Goal: Communication & Community: Answer question/provide support

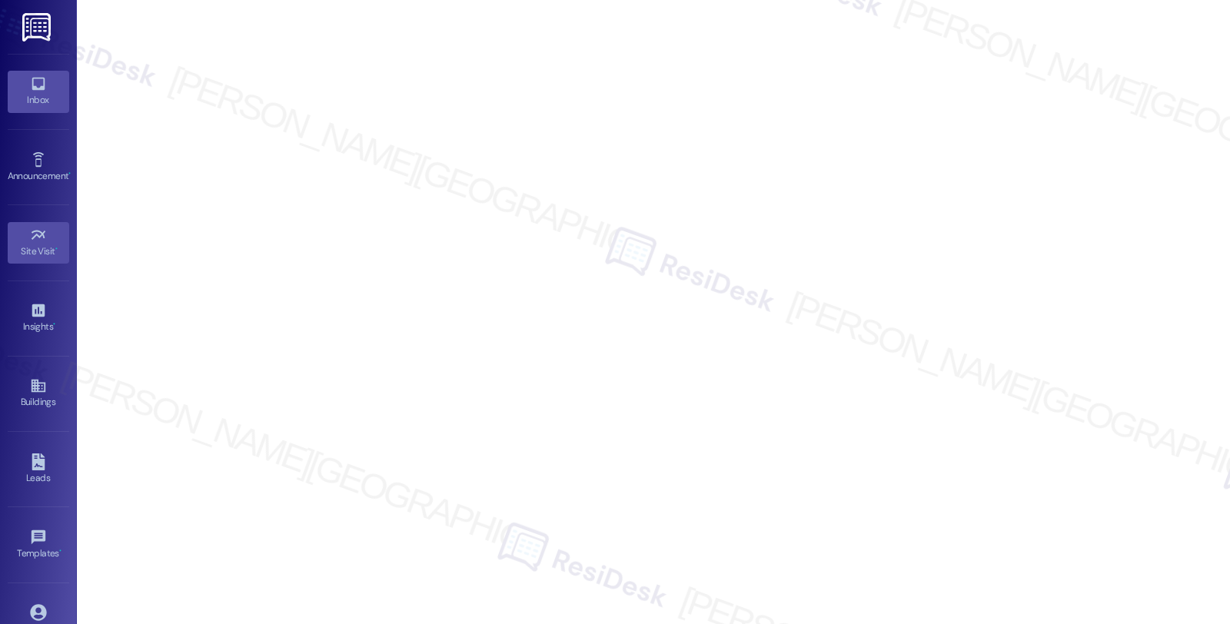
click at [36, 86] on icon at bounding box center [38, 83] width 17 height 17
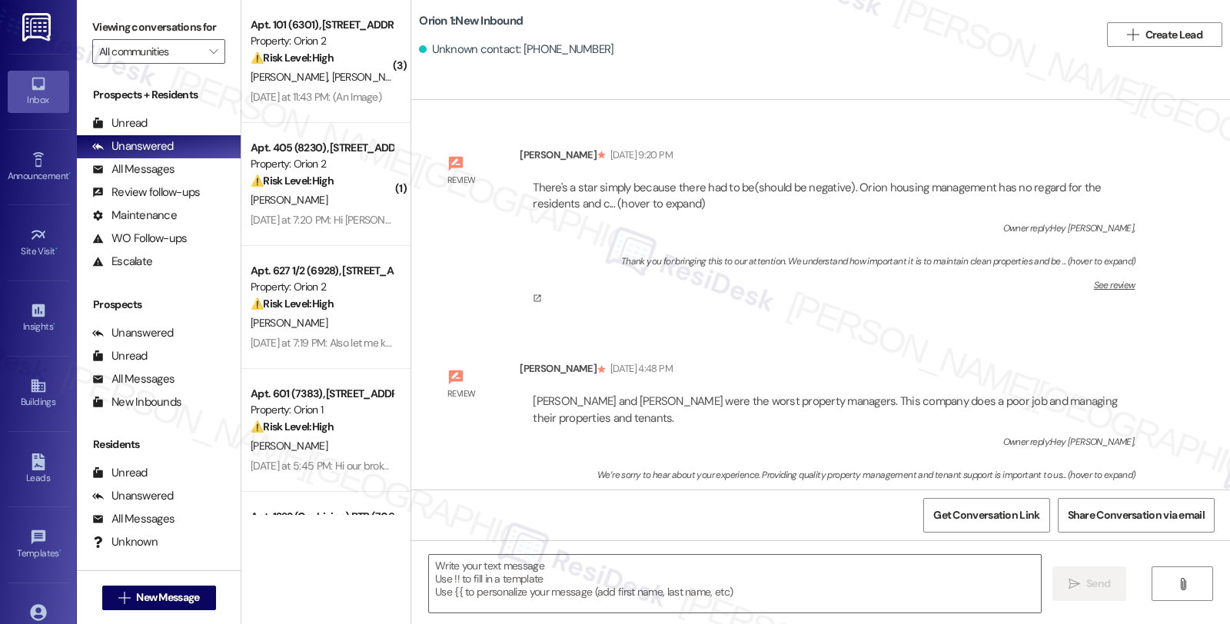
type textarea "Fetching suggested responses. Please feel free to read through the conversation…"
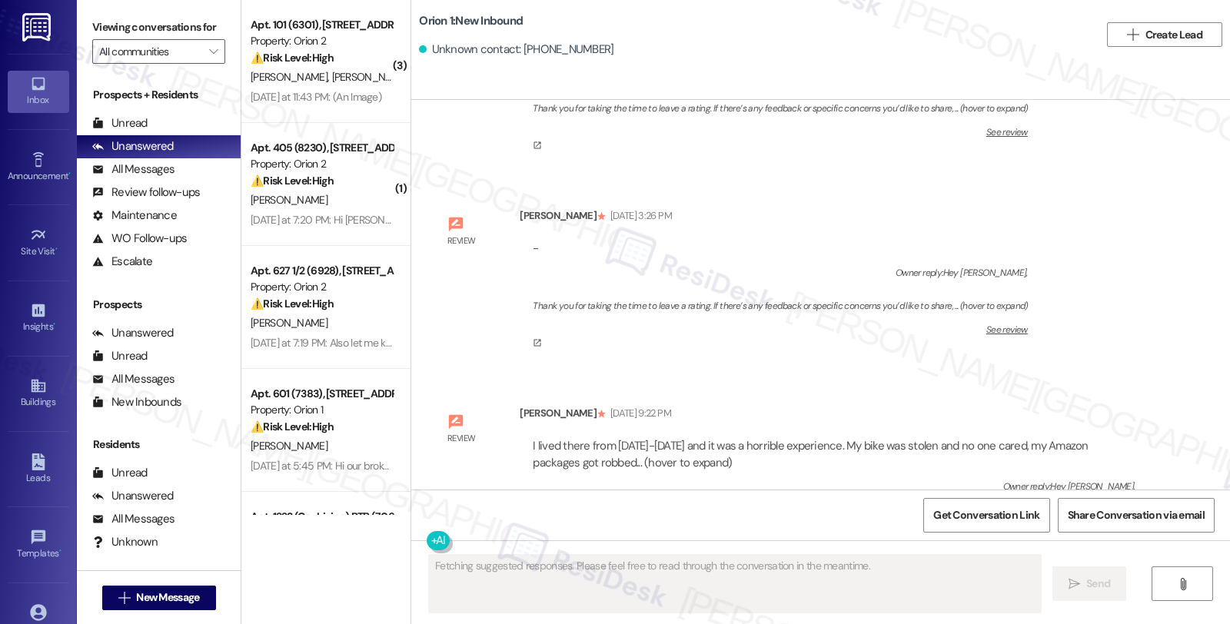
scroll to position [26453, 0]
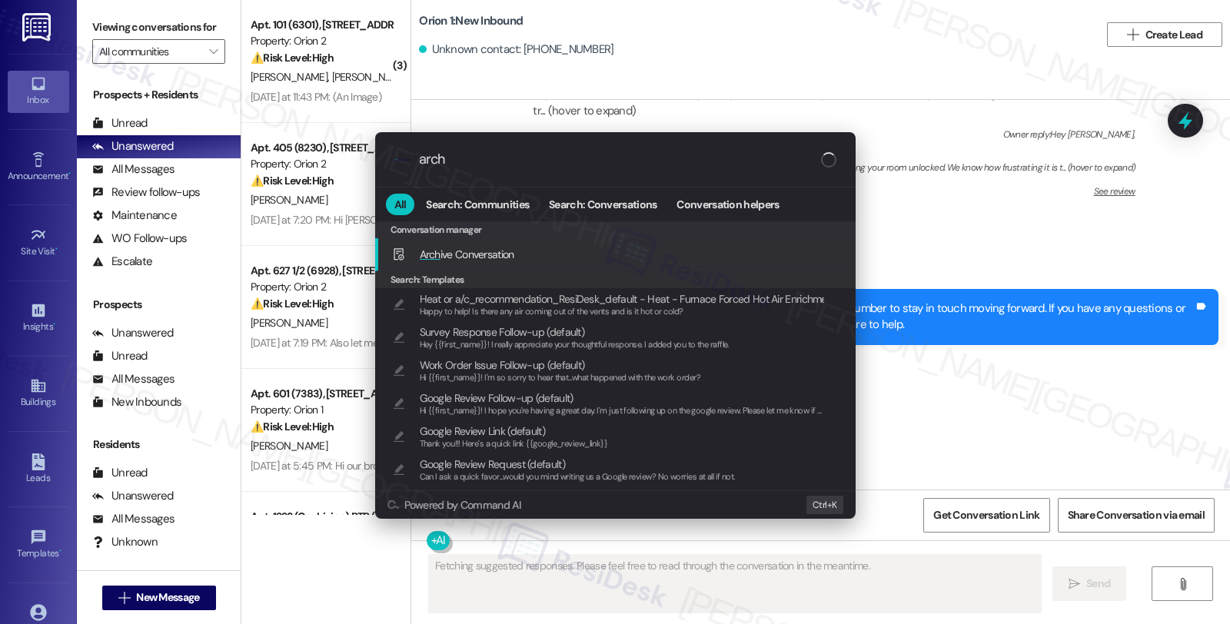
type input "archi"
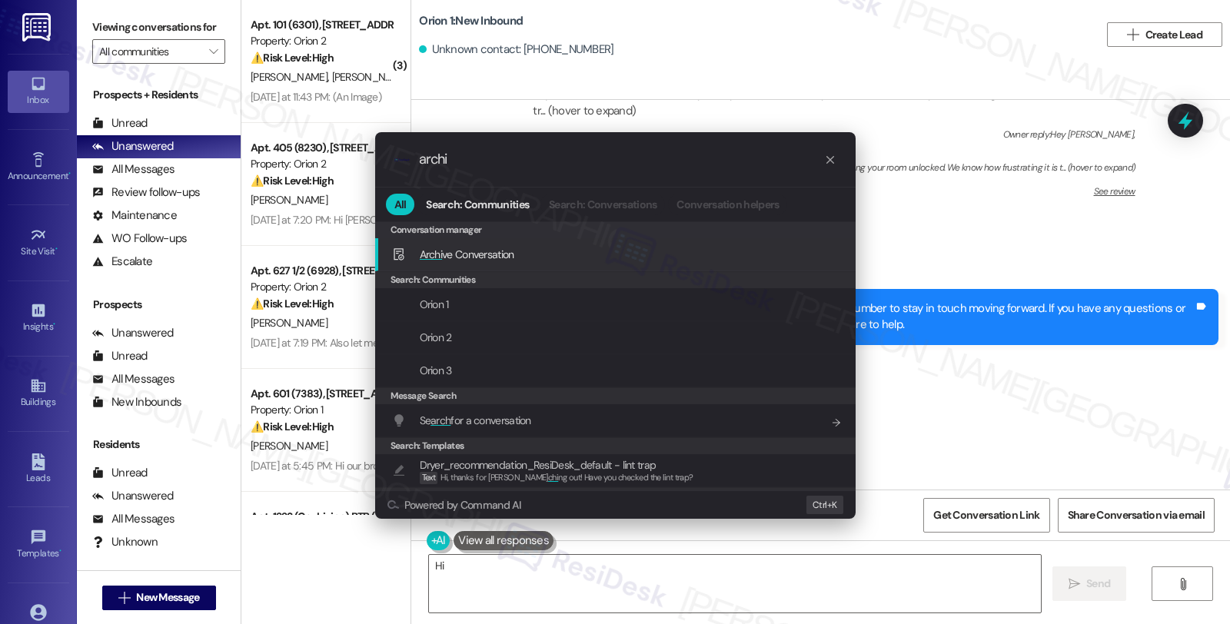
click at [478, 247] on span "Archi ve Conversation" at bounding box center [467, 254] width 95 height 17
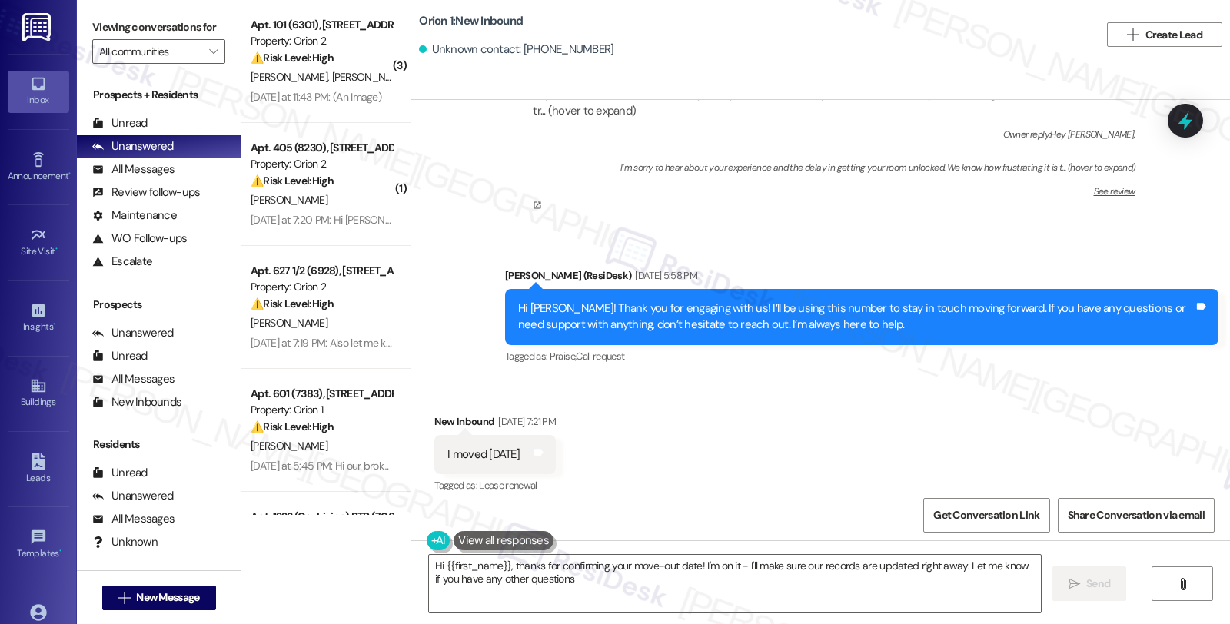
type textarea "Hi {{first_name}}, thanks for confirming your move-out date! I'm on it - I'll m…"
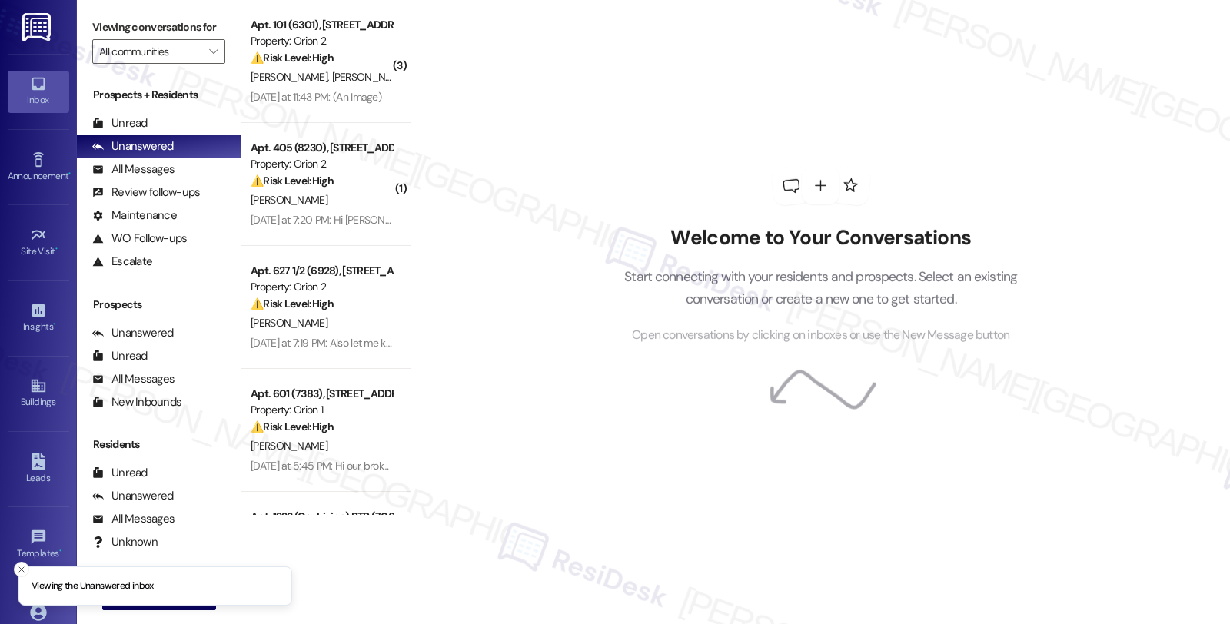
click at [1078, 241] on div "Welcome to Your Conversations Start connecting with your residents and prospect…" at bounding box center [821, 312] width 820 height 624
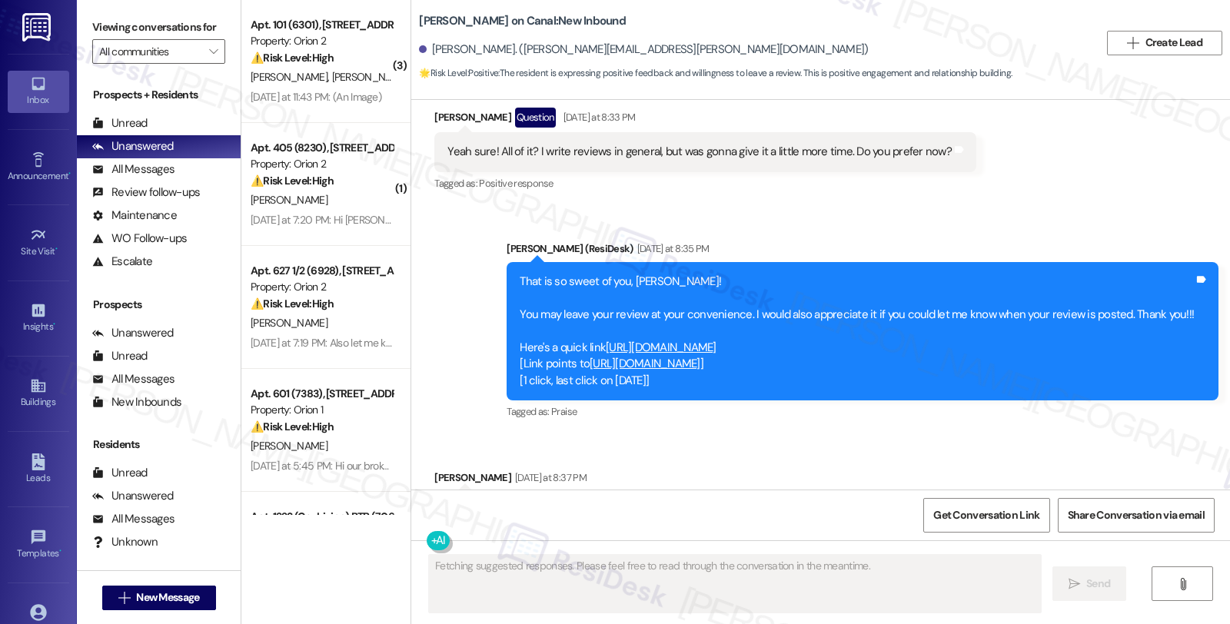
scroll to position [1474, 0]
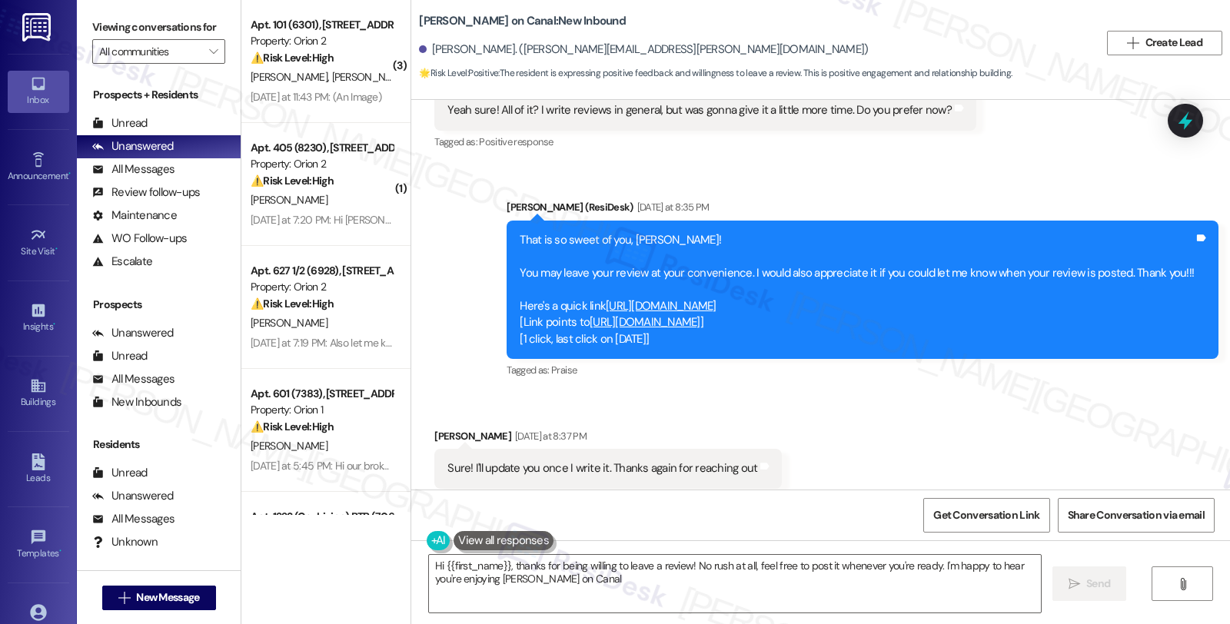
type textarea "Hi {{first_name}}, thanks for being willing to leave a review! No rush at all, …"
click at [717, 298] on link "https://www.theresidesk.com/links/review-nh6yGvBIY" at bounding box center [661, 305] width 111 height 15
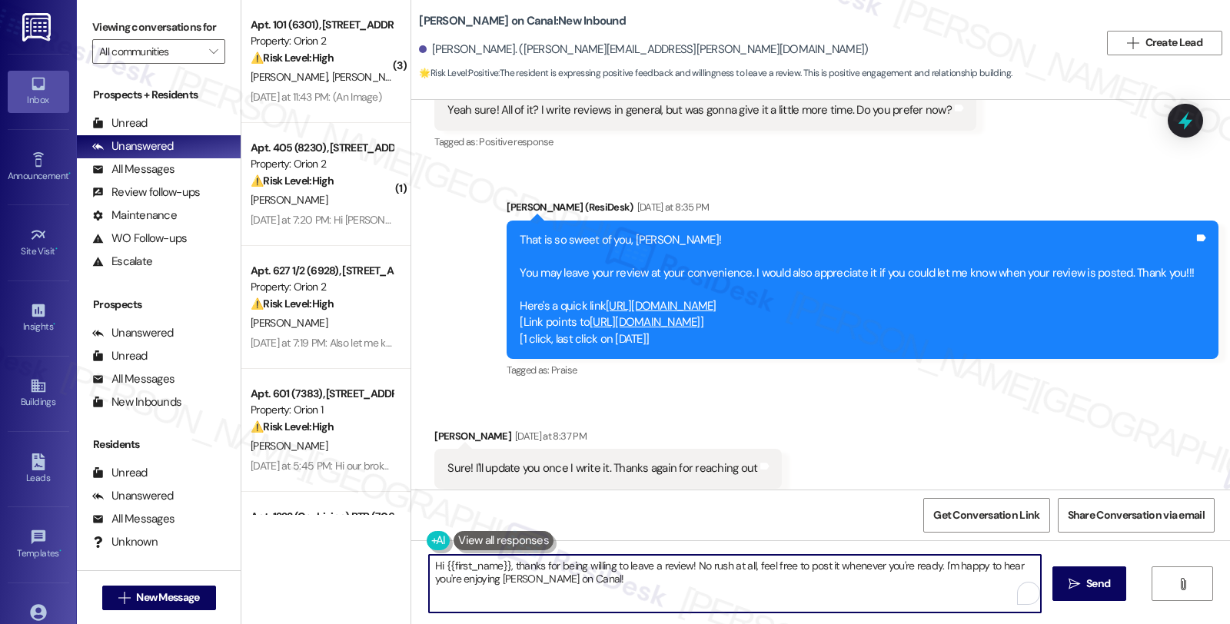
drag, startPoint x: 617, startPoint y: 583, endPoint x: 375, endPoint y: 556, distance: 242.9
click at [375, 556] on div "( 3 ) Apt. 101 (6301), 2666 Ellendale Place Property: Orion 2 ⚠️ Risk Level: Hi…" at bounding box center [735, 312] width 989 height 624
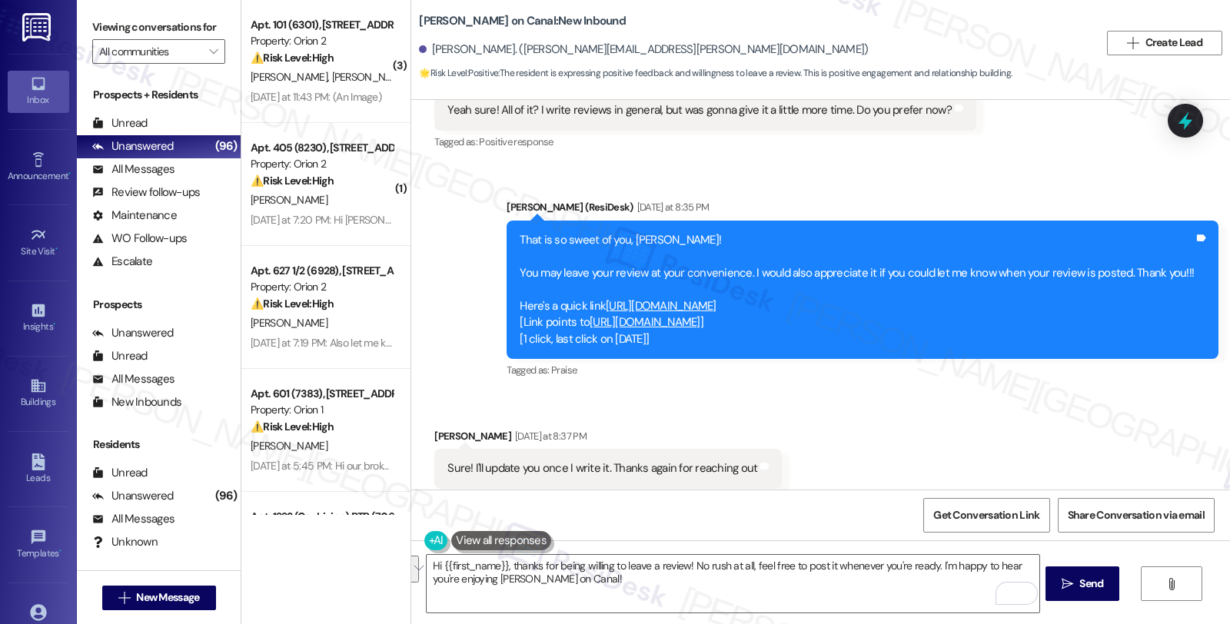
click at [1038, 413] on div "Received via SMS Sharon Kwarteng Yesterday at 8:37 PM Sure! I'll update you onc…" at bounding box center [820, 459] width 819 height 130
